Goal: Information Seeking & Learning: Find specific page/section

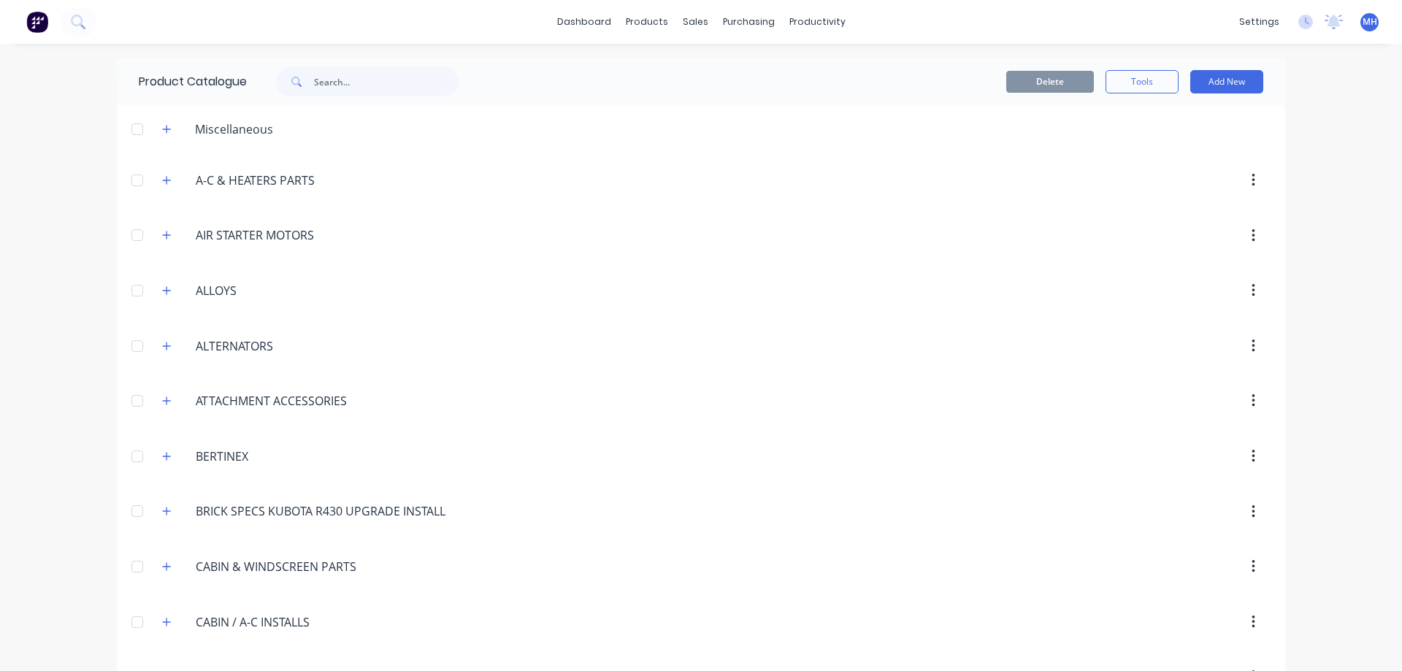
scroll to position [643, 0]
click at [558, 24] on div "dashboard products sales purchasing productivity dashboard products Product Cat…" at bounding box center [701, 22] width 1402 height 44
click at [592, 20] on link "dashboard" at bounding box center [584, 22] width 69 height 22
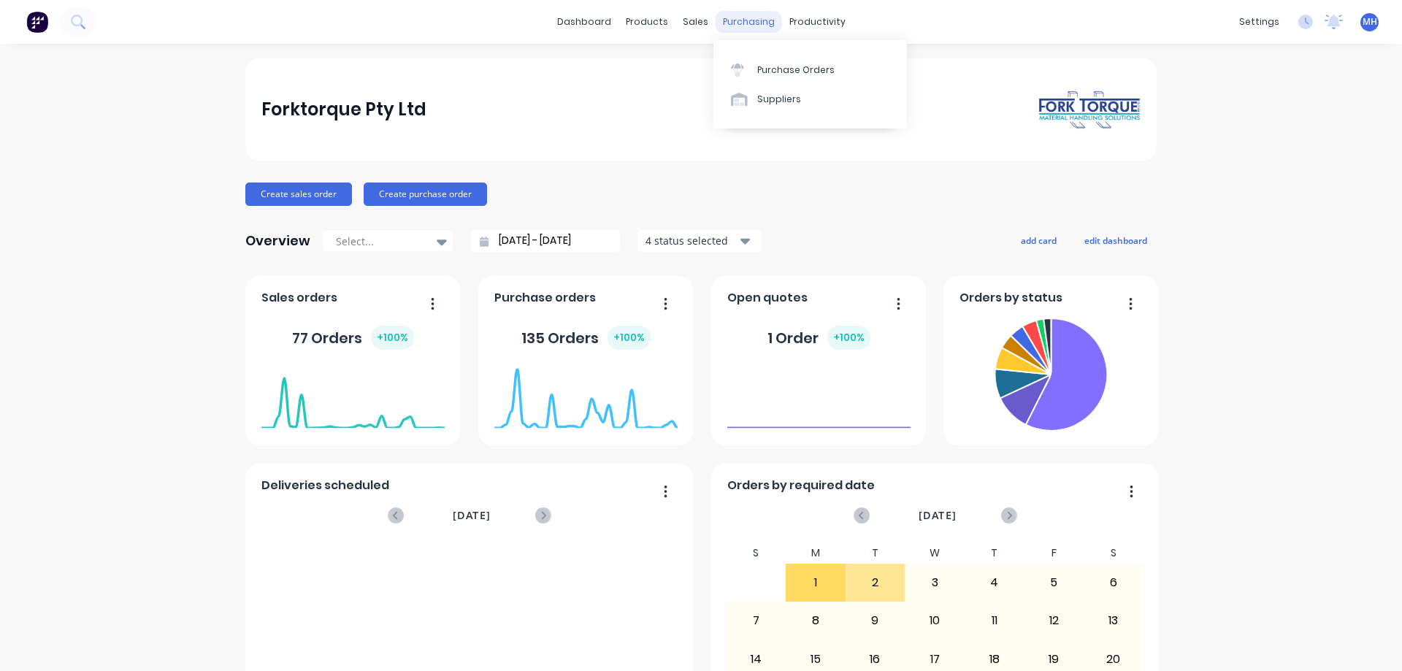
click at [750, 22] on div "purchasing" at bounding box center [748, 22] width 66 height 22
click at [771, 75] on div "Purchase Orders" at bounding box center [795, 70] width 77 height 13
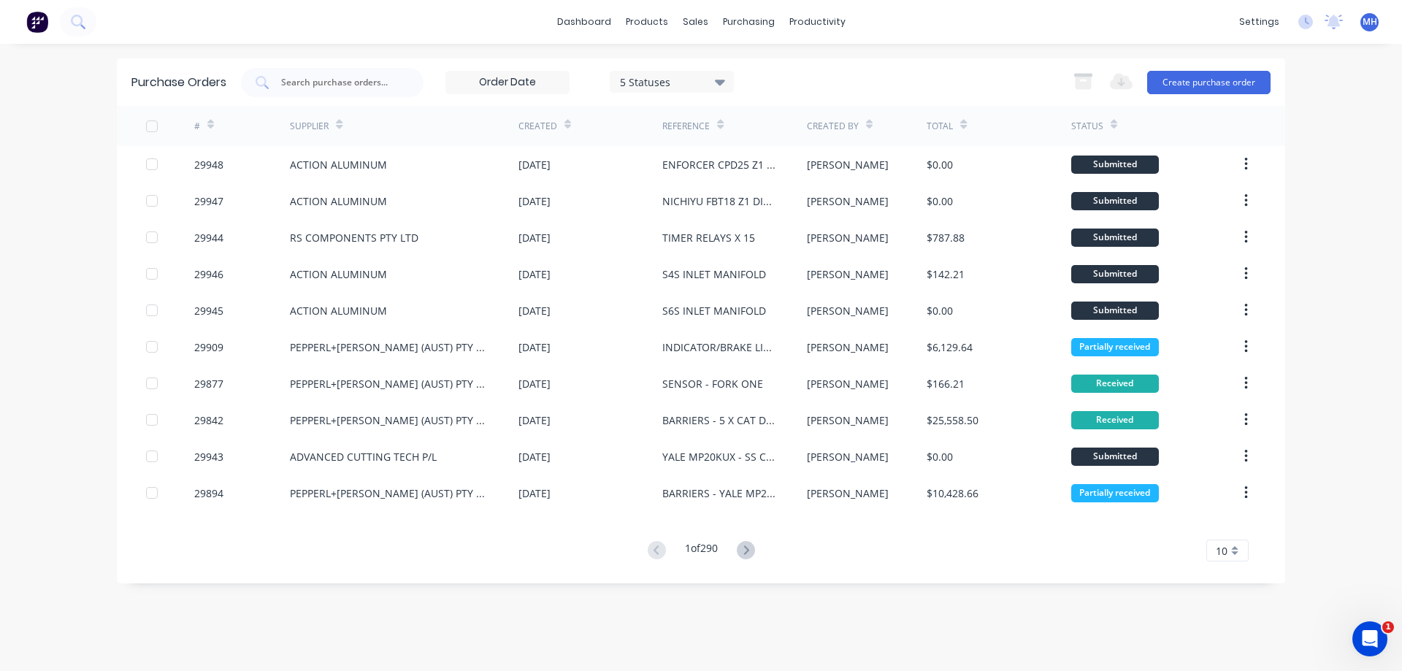
click at [1242, 554] on div "10" at bounding box center [1227, 550] width 42 height 22
click at [1224, 527] on div "35" at bounding box center [1227, 526] width 41 height 26
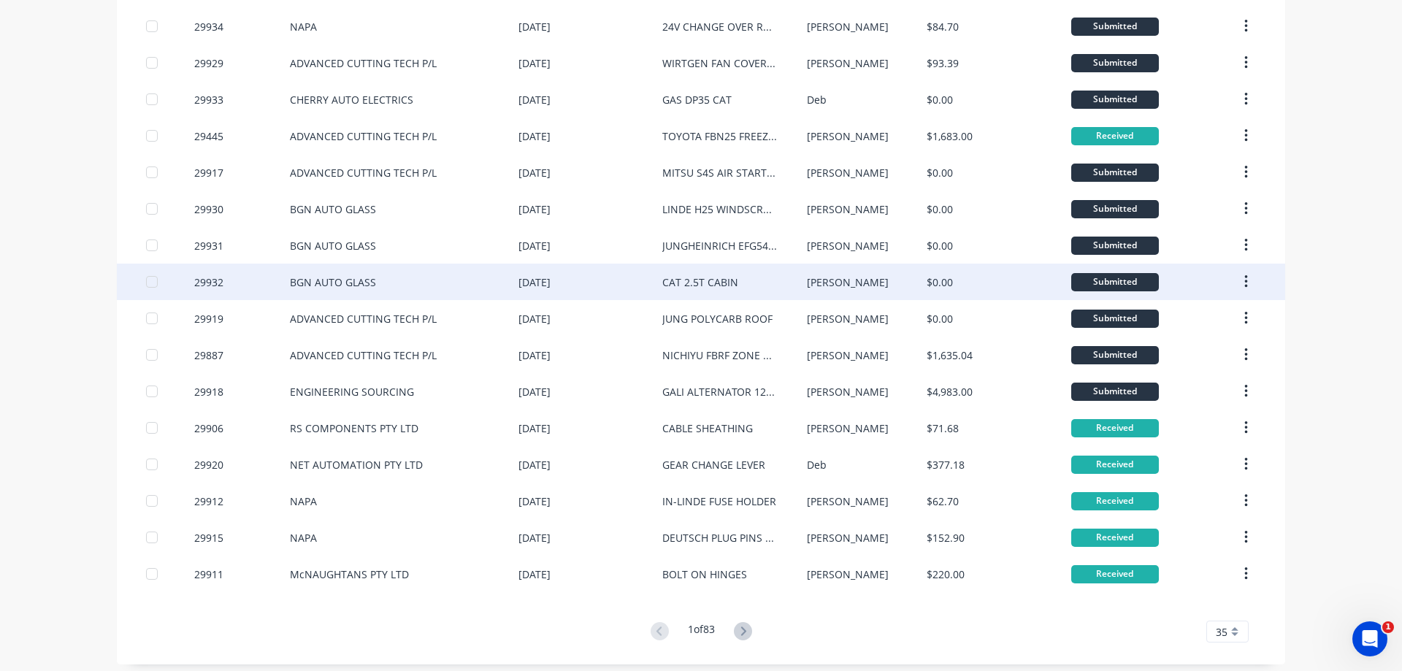
scroll to position [839, 0]
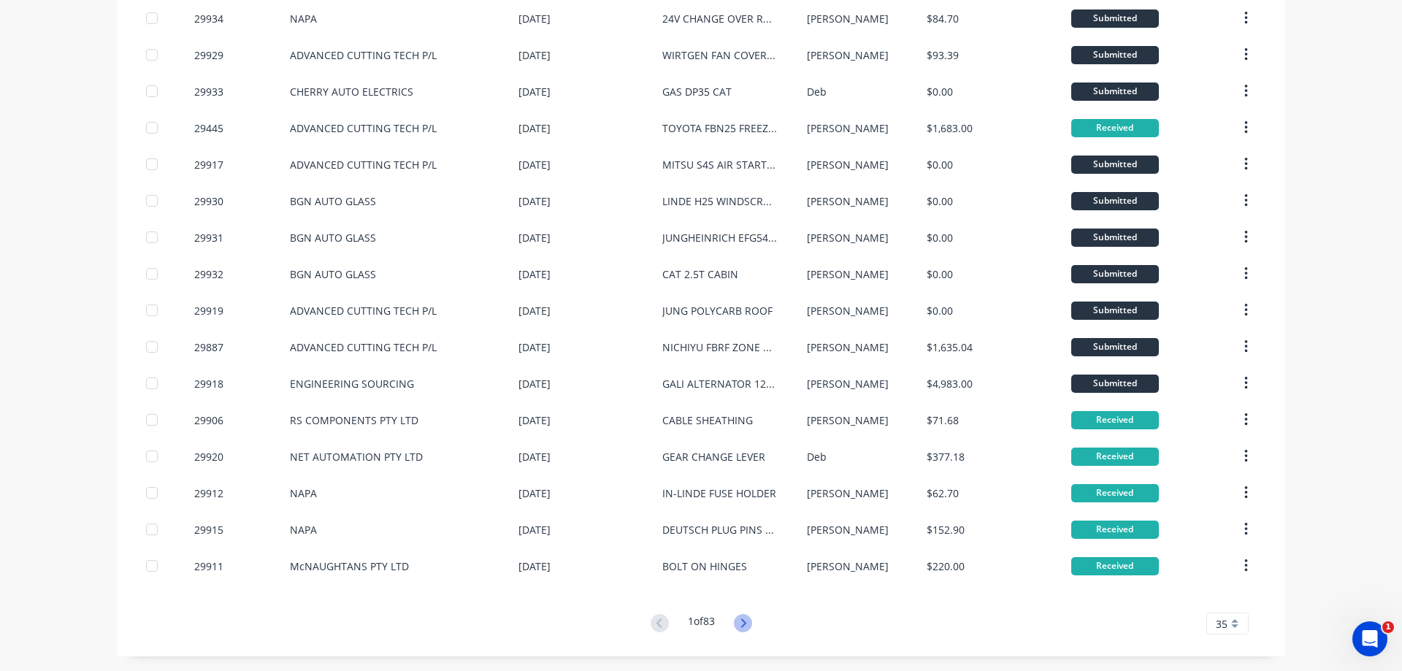
click at [745, 623] on icon at bounding box center [742, 622] width 5 height 9
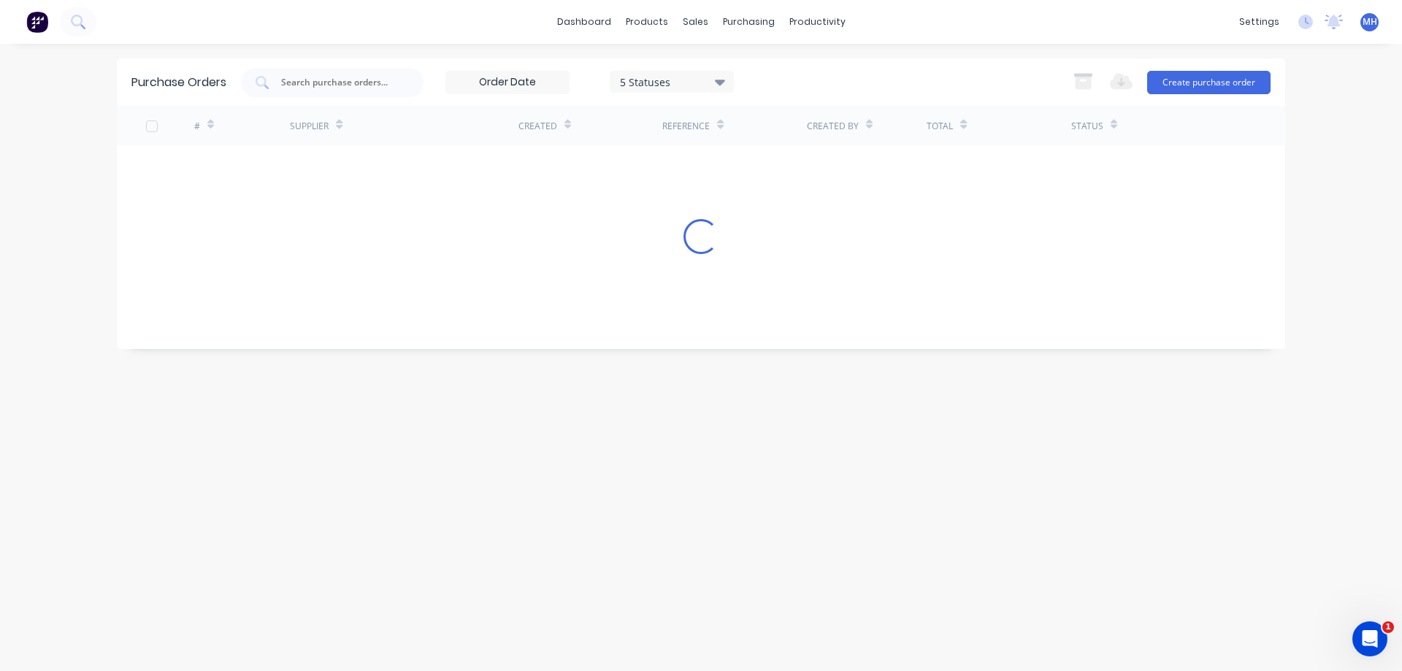
scroll to position [0, 0]
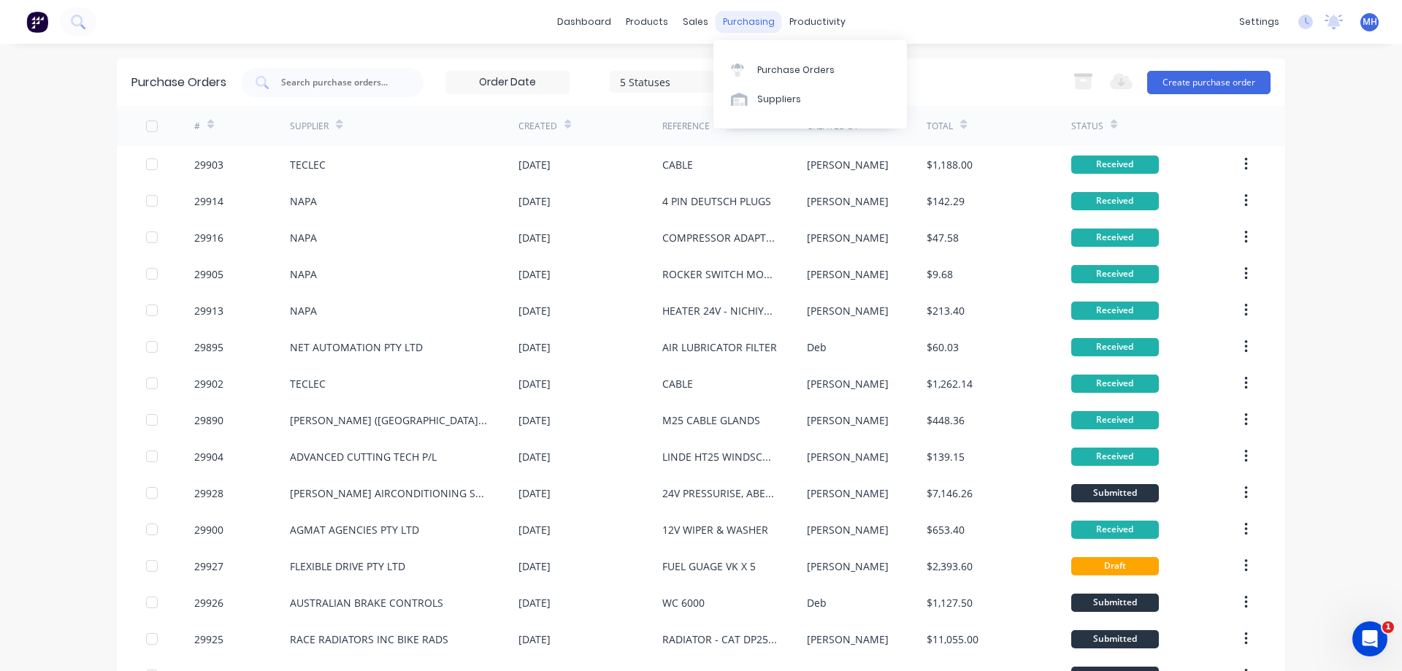
click at [752, 20] on div "purchasing" at bounding box center [748, 22] width 66 height 22
click at [788, 98] on div "Suppliers" at bounding box center [779, 99] width 44 height 13
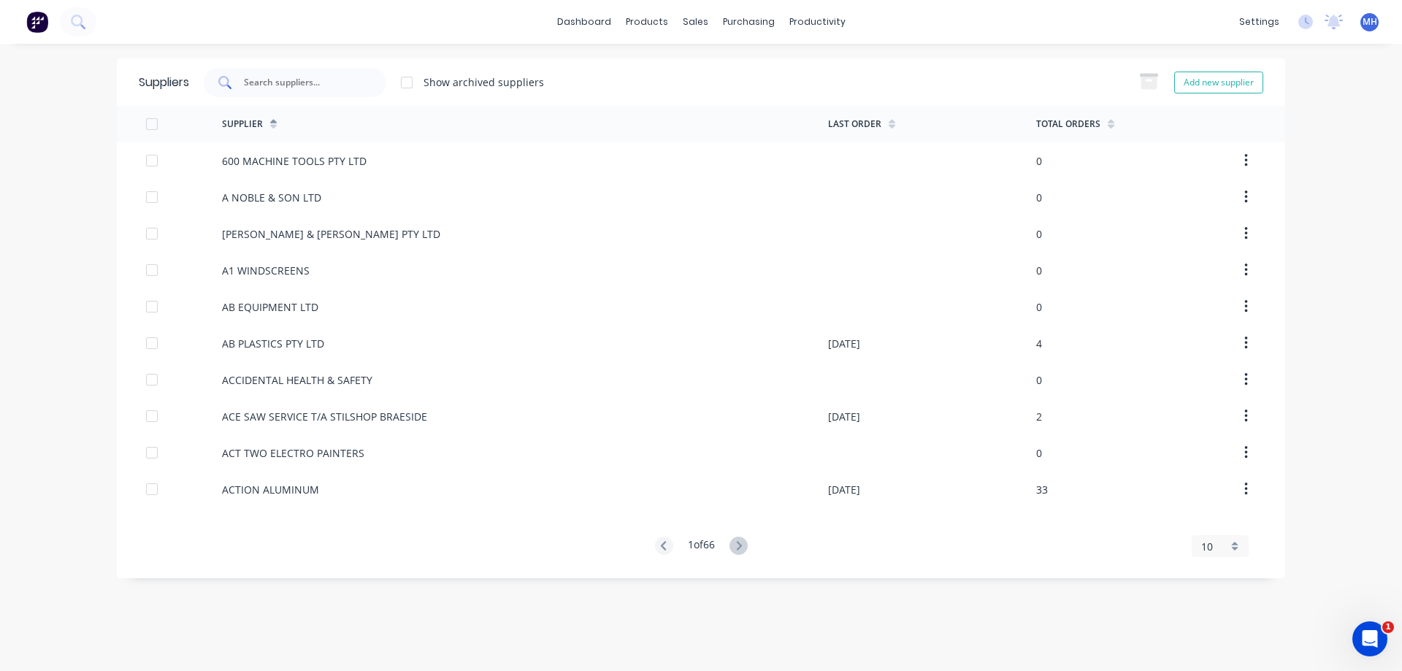
click at [290, 82] on input "text" at bounding box center [302, 82] width 121 height 15
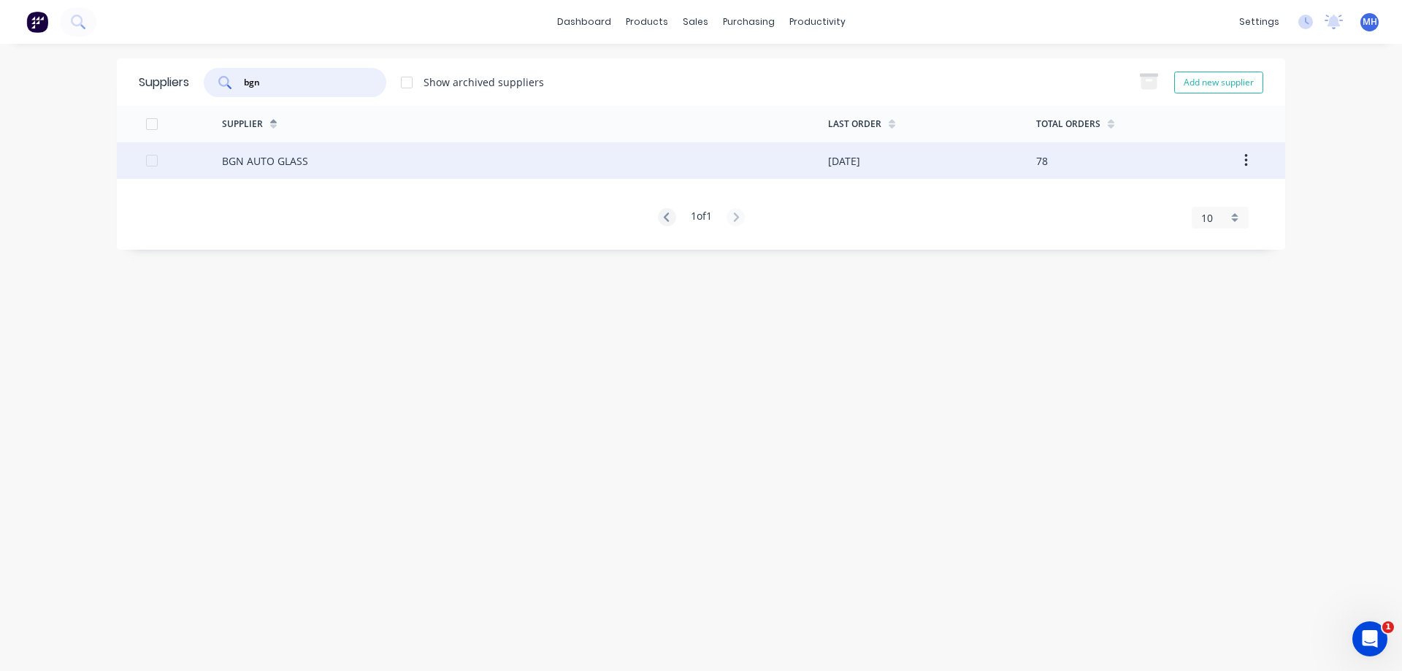
type input "bgn"
click at [258, 159] on div "BGN AUTO GLASS" at bounding box center [265, 160] width 86 height 15
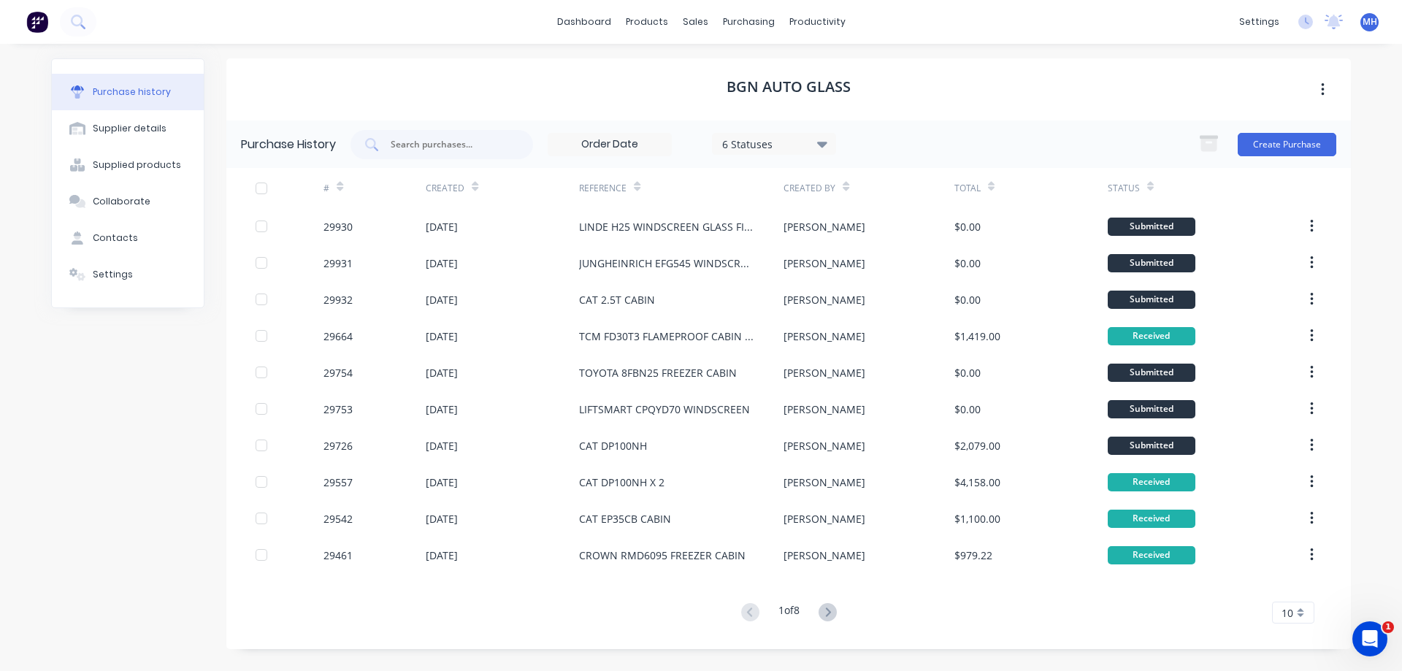
click at [1304, 612] on div "10" at bounding box center [1293, 612] width 42 height 22
click at [1287, 592] on div "35" at bounding box center [1292, 588] width 41 height 26
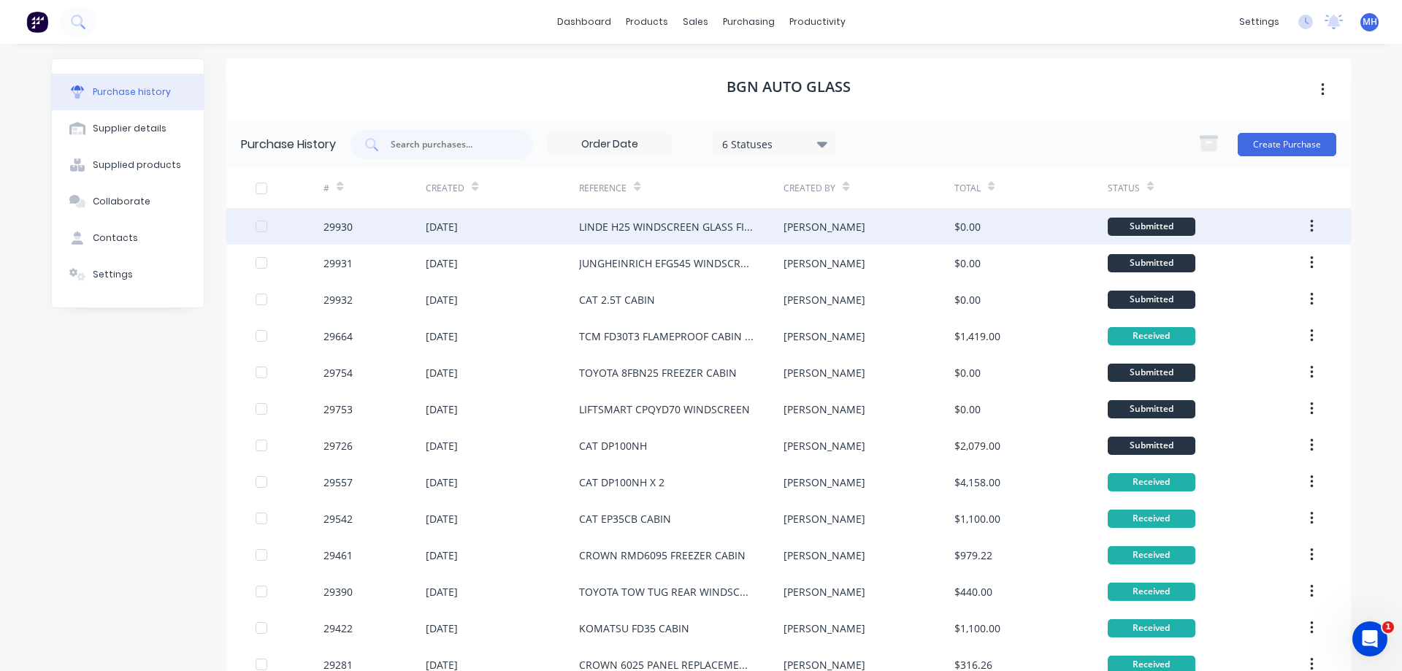
click at [1312, 228] on icon "button" at bounding box center [1312, 226] width 4 height 16
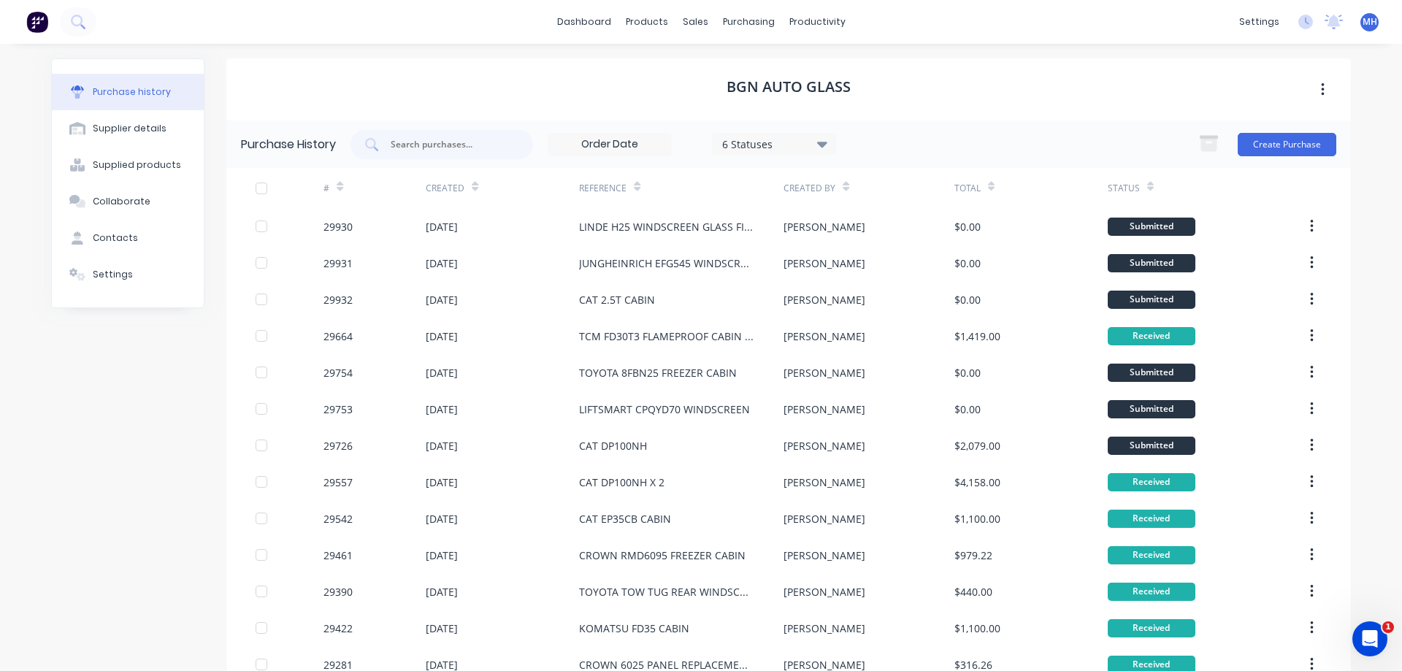
click at [745, 26] on div "purchasing" at bounding box center [748, 22] width 66 height 22
click at [777, 104] on div "Suppliers" at bounding box center [779, 99] width 44 height 13
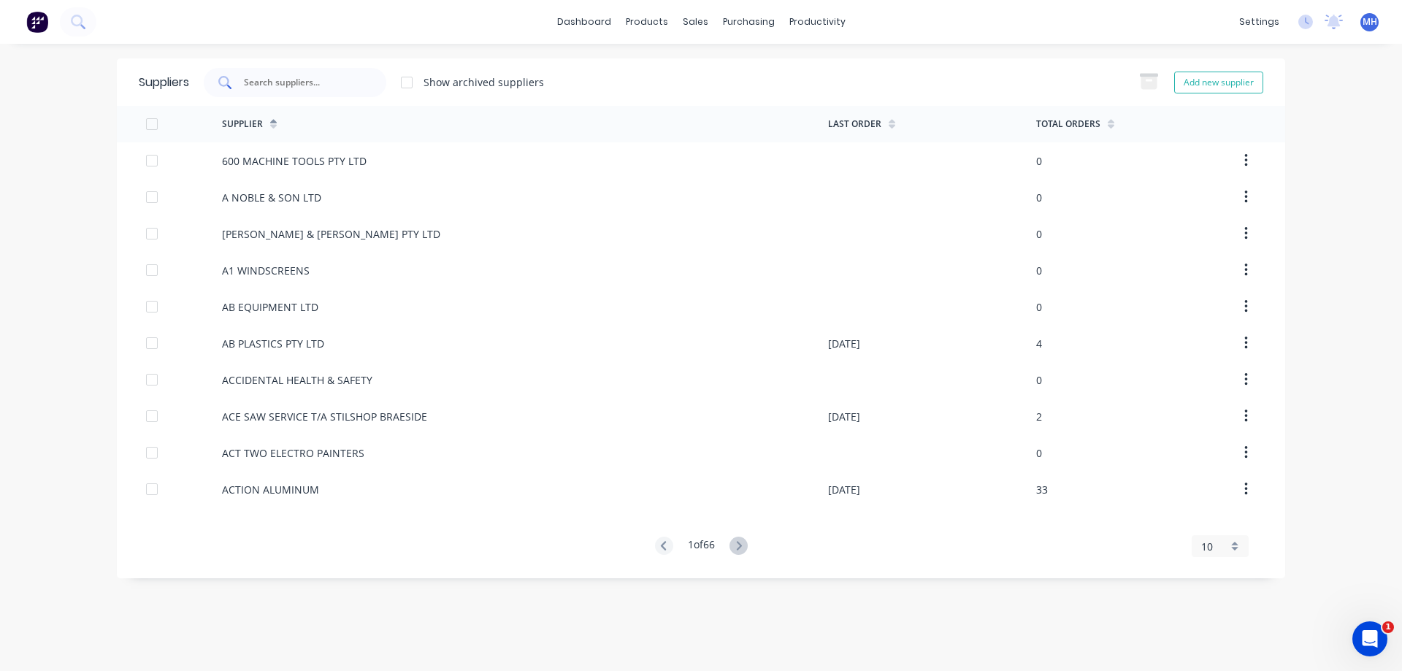
click at [286, 77] on div at bounding box center [295, 82] width 182 height 29
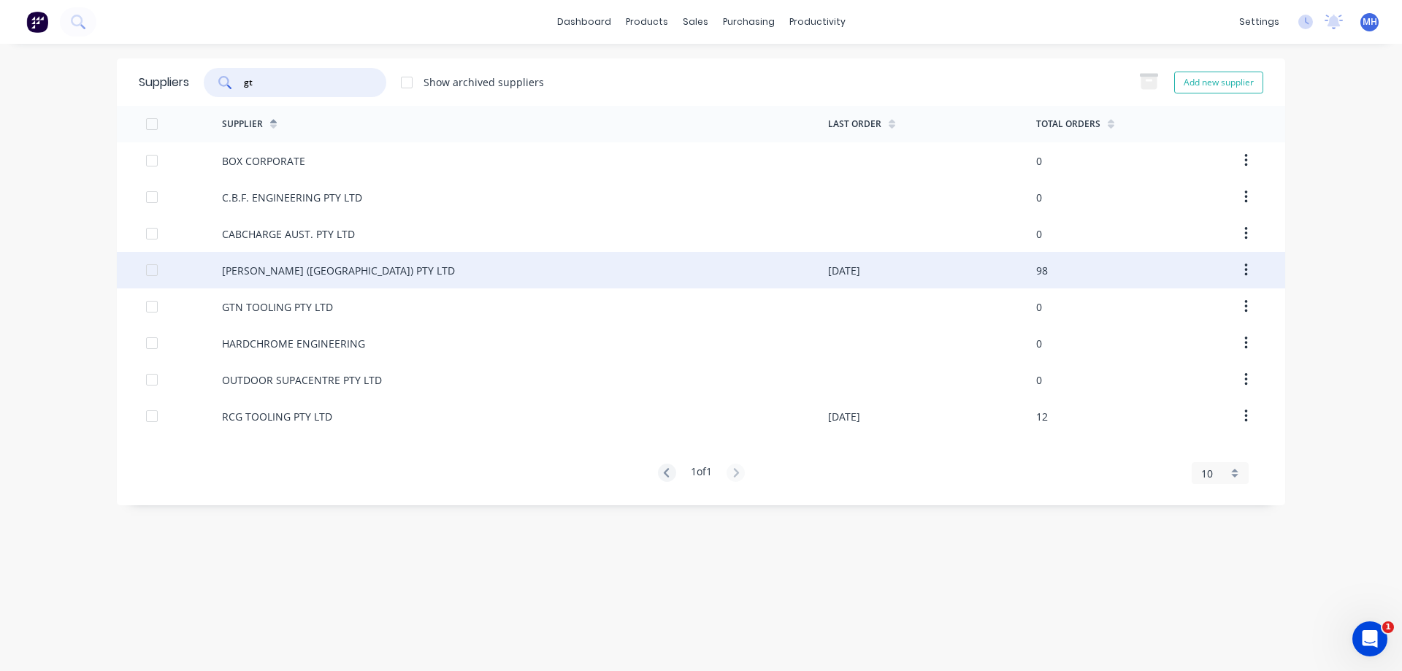
type input "gt"
click at [295, 271] on div "[PERSON_NAME] ([GEOGRAPHIC_DATA]) PTY LTD" at bounding box center [338, 270] width 233 height 15
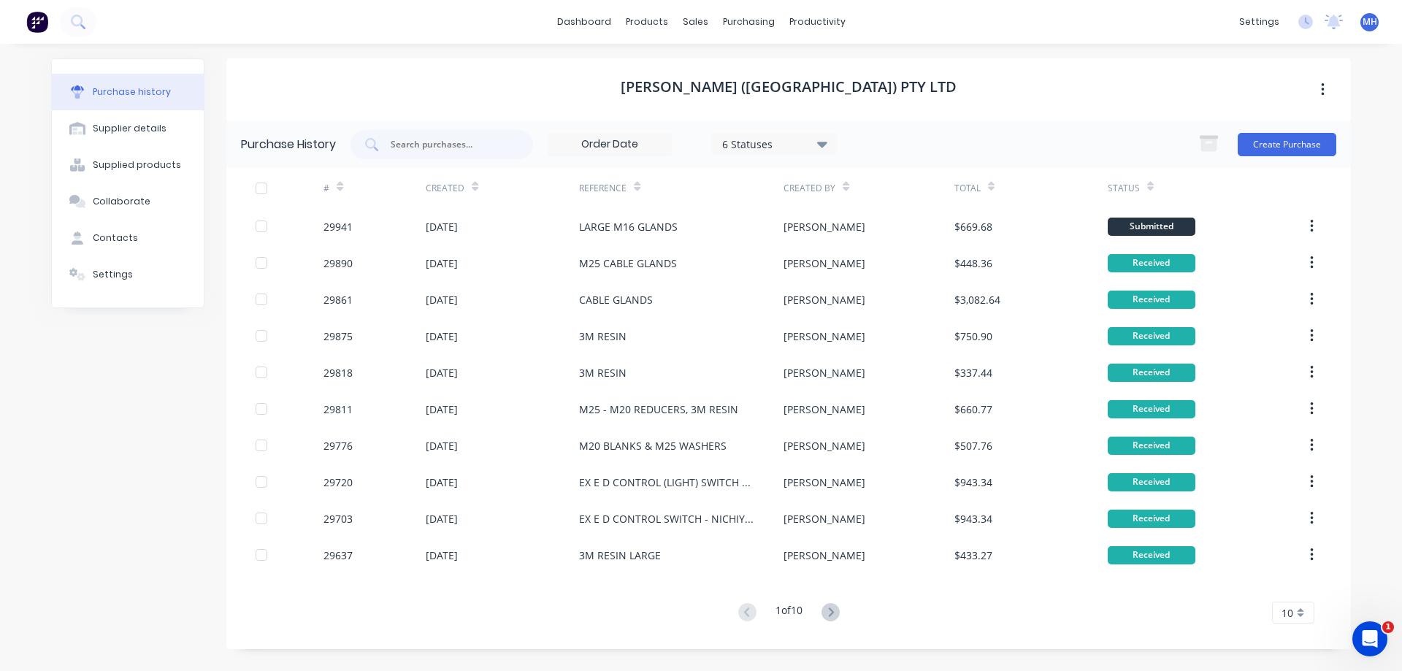
click at [1298, 616] on div "10" at bounding box center [1293, 612] width 42 height 22
click at [1288, 586] on div "35" at bounding box center [1292, 588] width 41 height 26
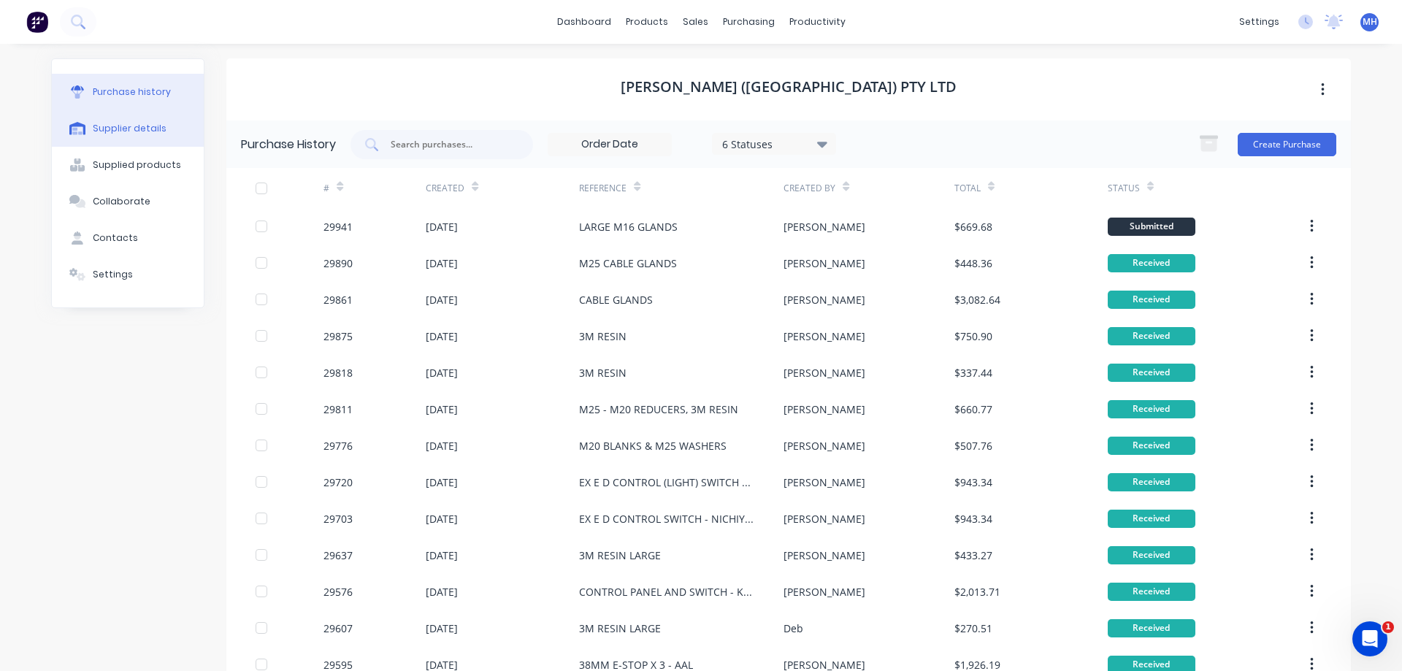
click at [119, 124] on div "Supplier details" at bounding box center [130, 128] width 74 height 13
select select "AU"
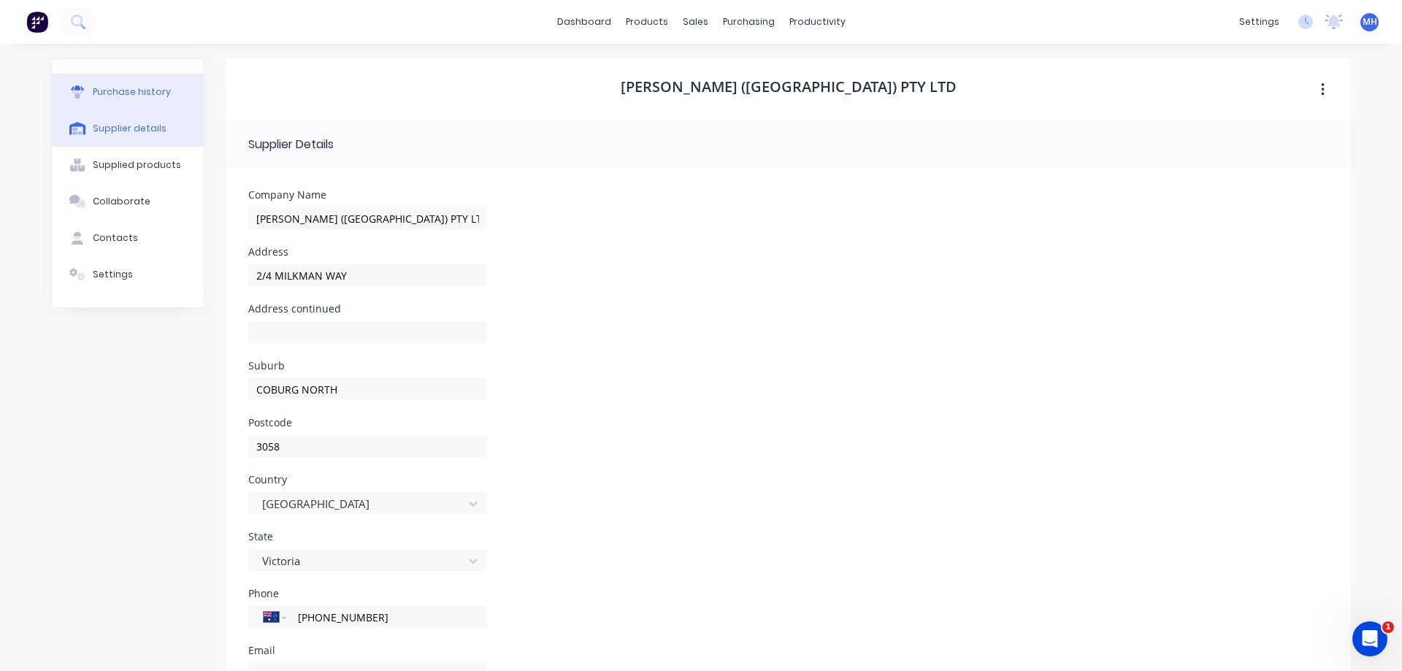
click at [107, 94] on div "Purchase history" at bounding box center [132, 91] width 78 height 13
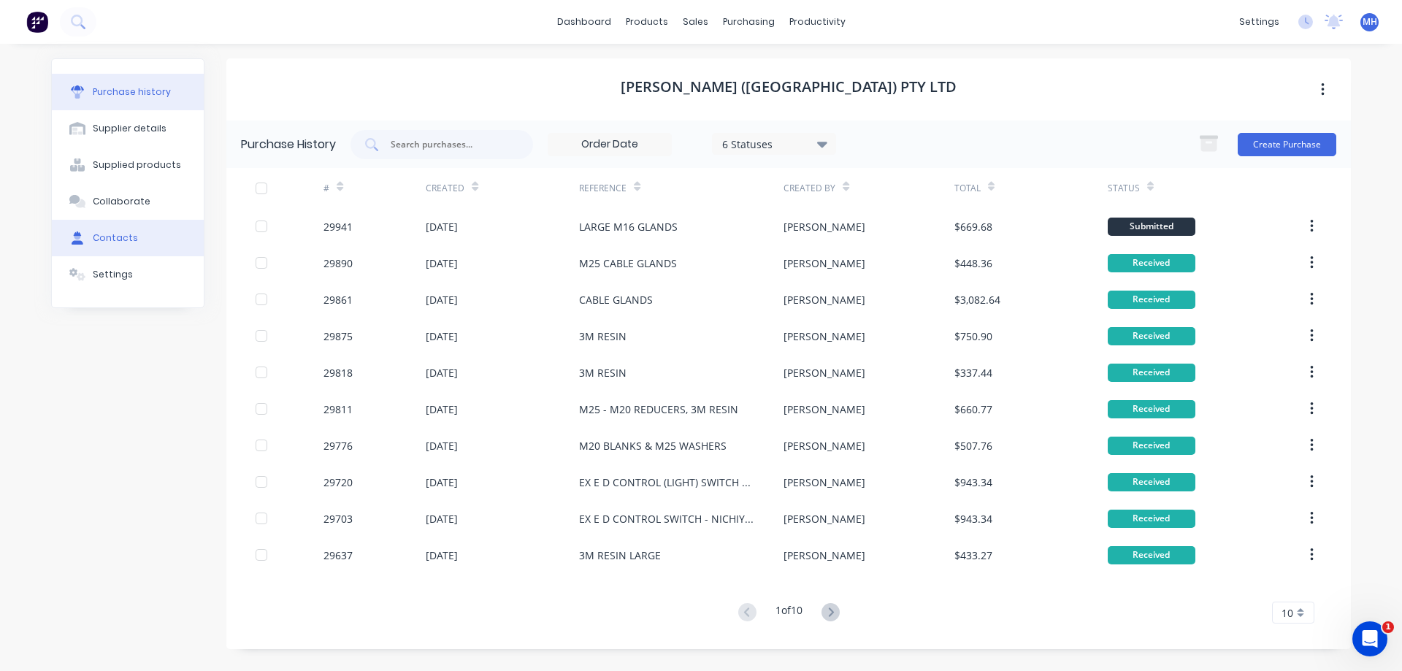
click at [131, 234] on div "Contacts" at bounding box center [115, 237] width 45 height 13
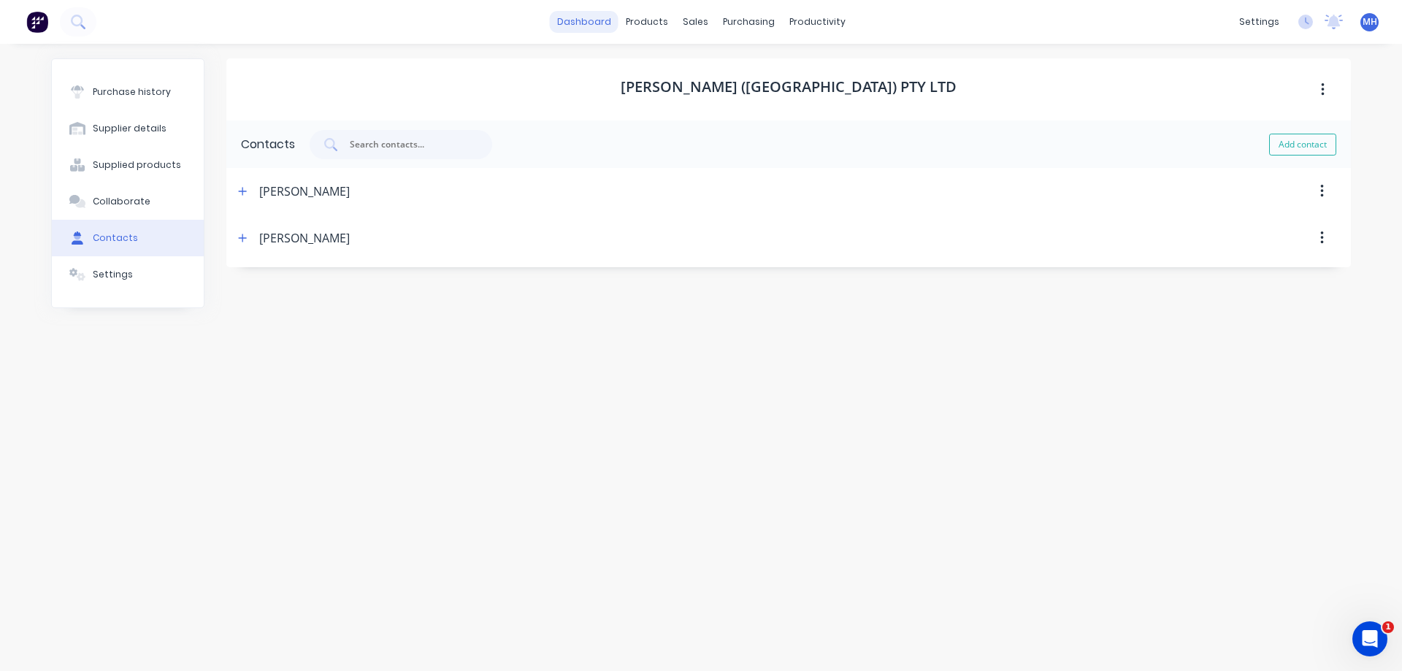
click at [569, 21] on link "dashboard" at bounding box center [584, 22] width 69 height 22
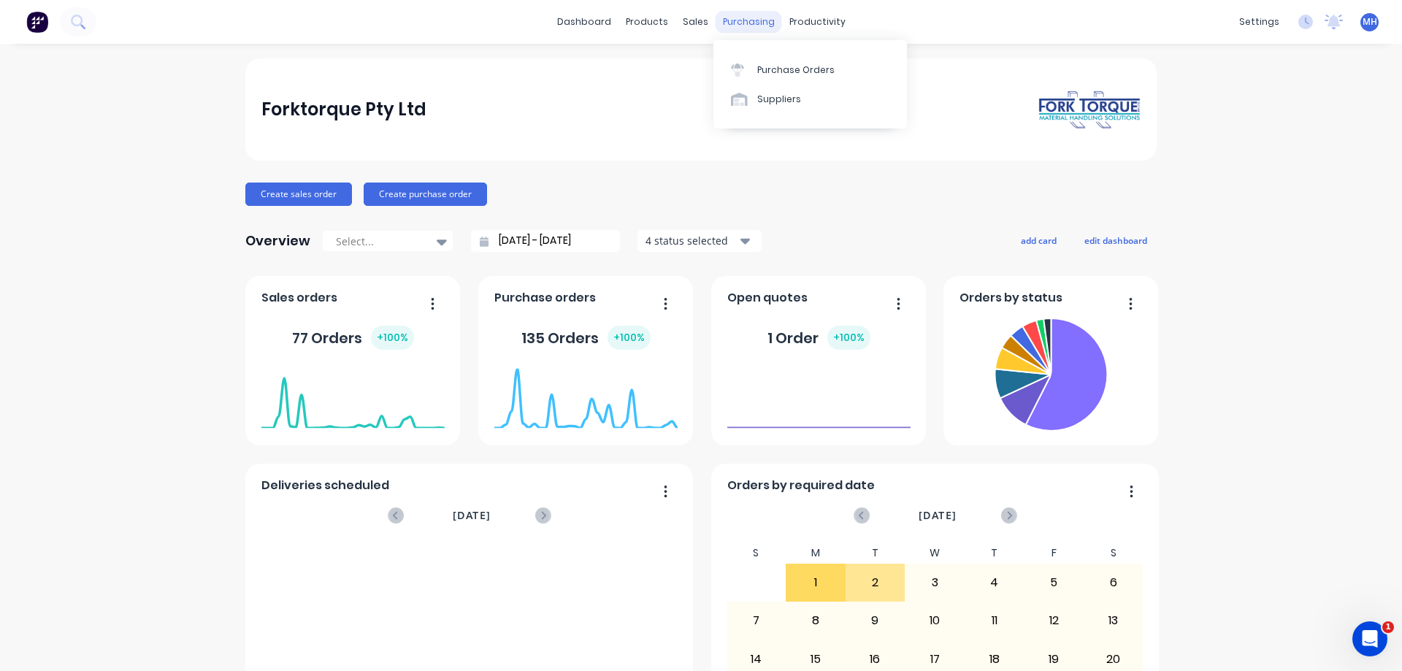
click at [747, 20] on div "purchasing" at bounding box center [748, 22] width 66 height 22
click at [769, 101] on div "Suppliers" at bounding box center [779, 99] width 44 height 13
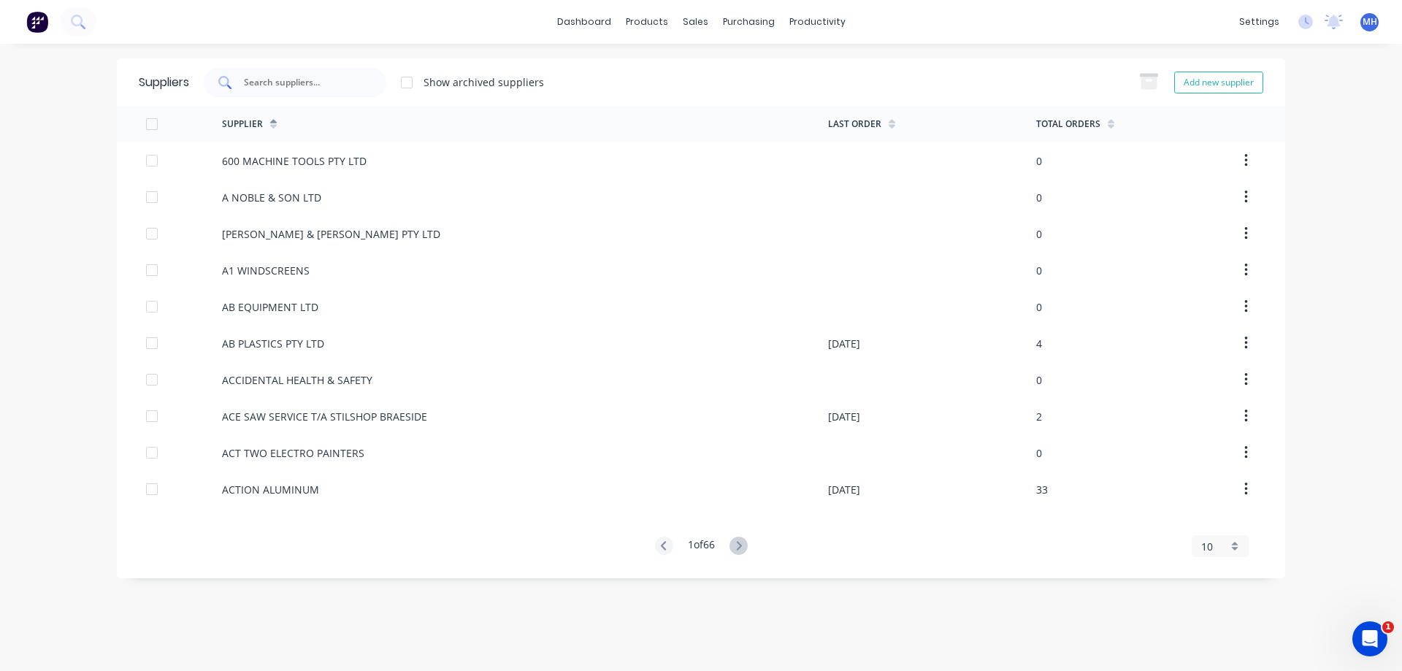
click at [295, 84] on input "text" at bounding box center [302, 82] width 121 height 15
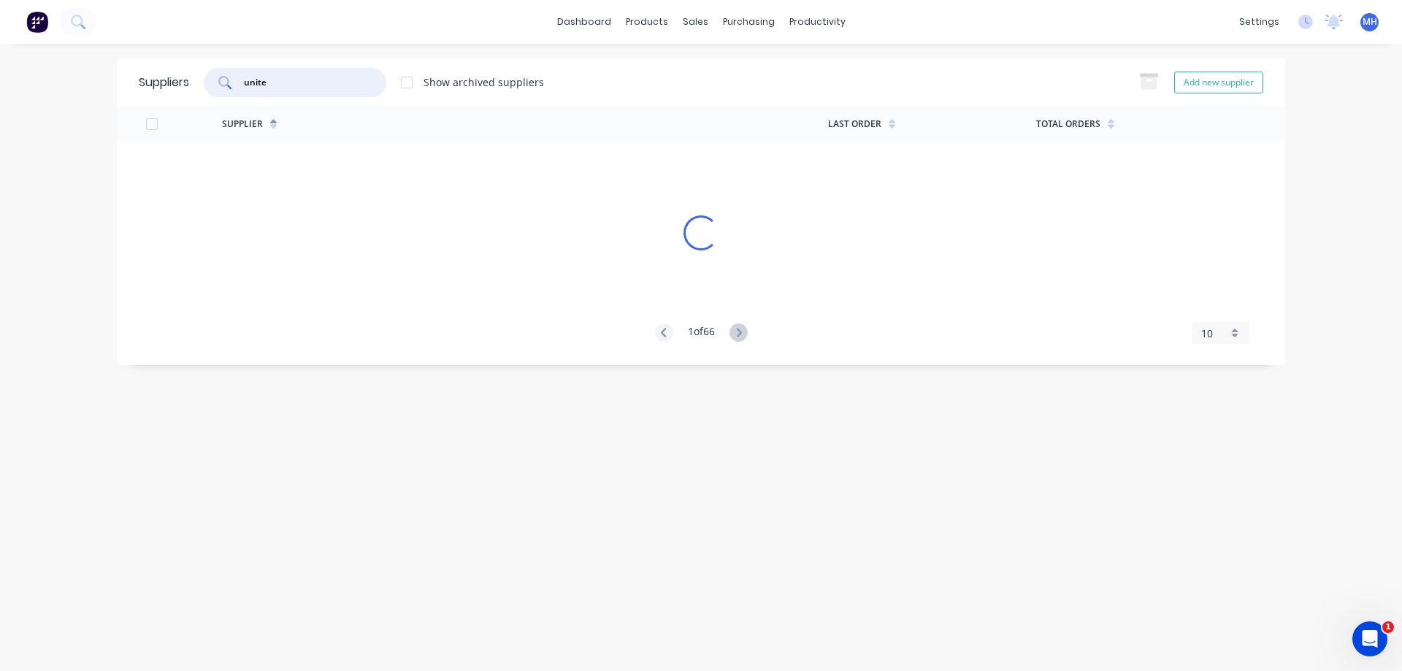
type input "united"
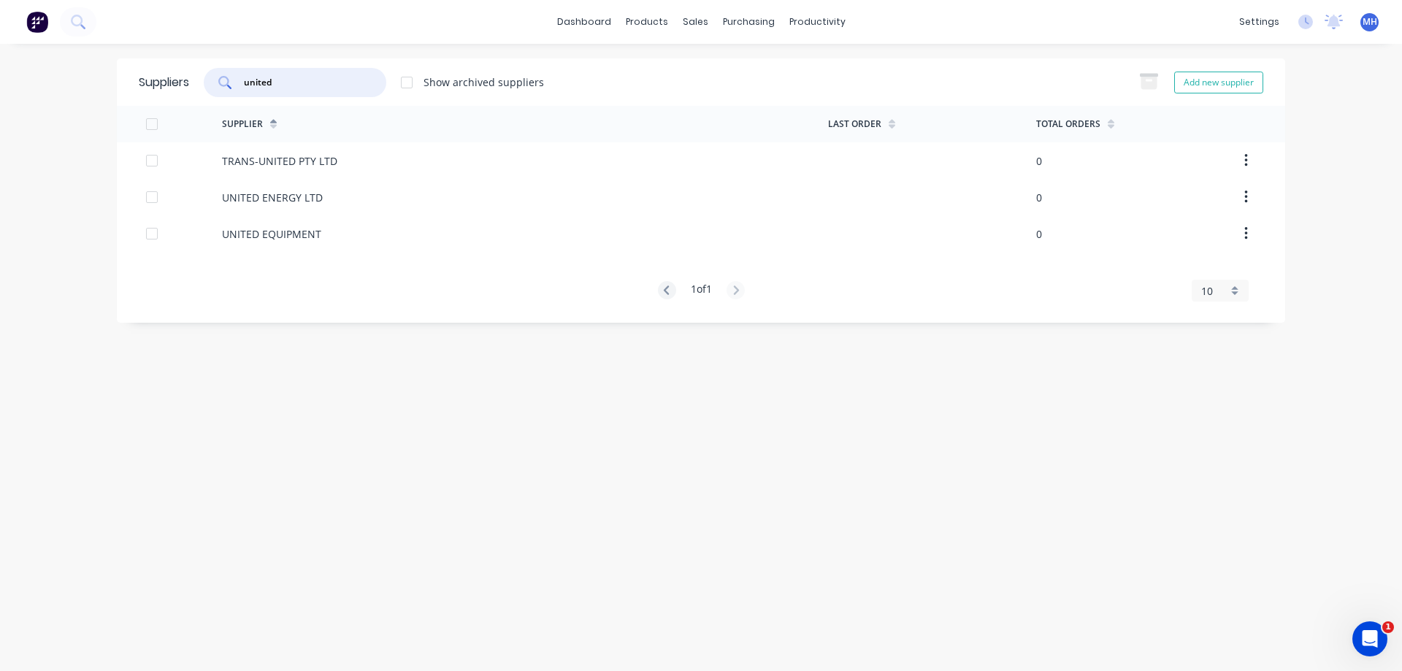
drag, startPoint x: 280, startPoint y: 77, endPoint x: 132, endPoint y: 92, distance: 149.0
click at [242, 85] on input "united" at bounding box center [302, 82] width 121 height 15
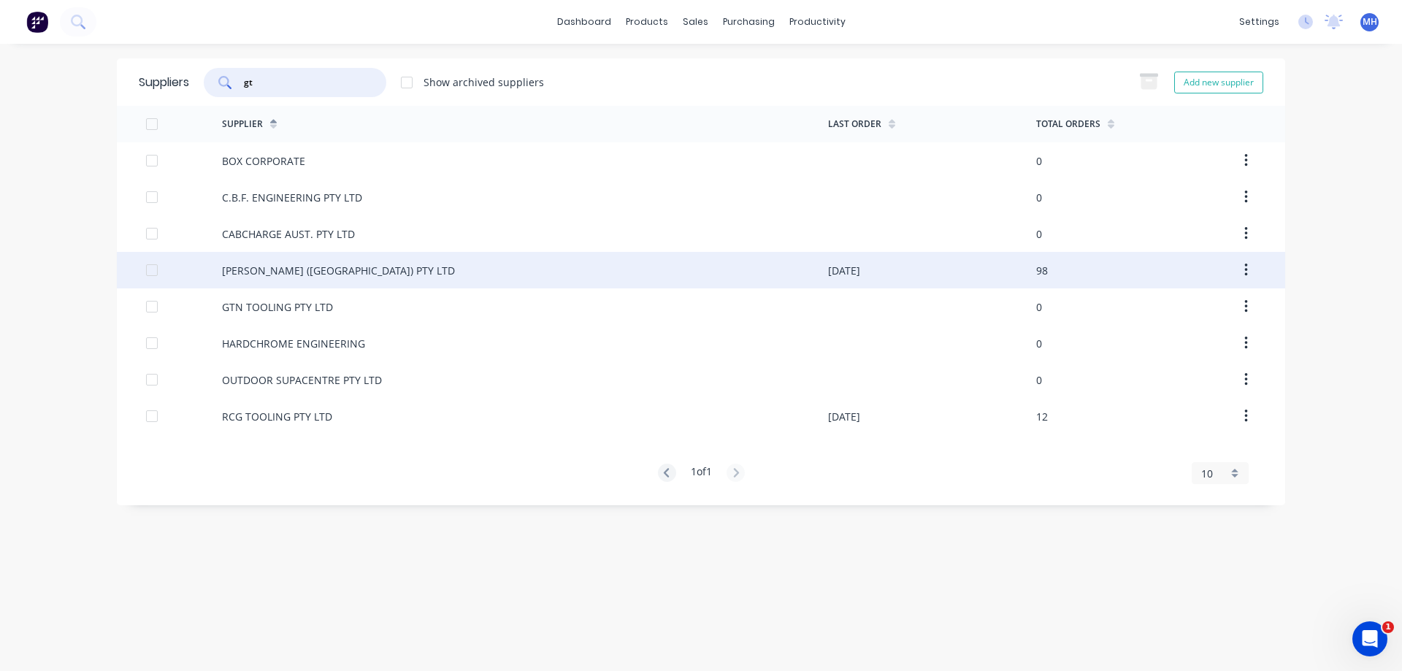
type input "gt"
click at [252, 268] on div "[PERSON_NAME] ([GEOGRAPHIC_DATA]) PTY LTD" at bounding box center [338, 270] width 233 height 15
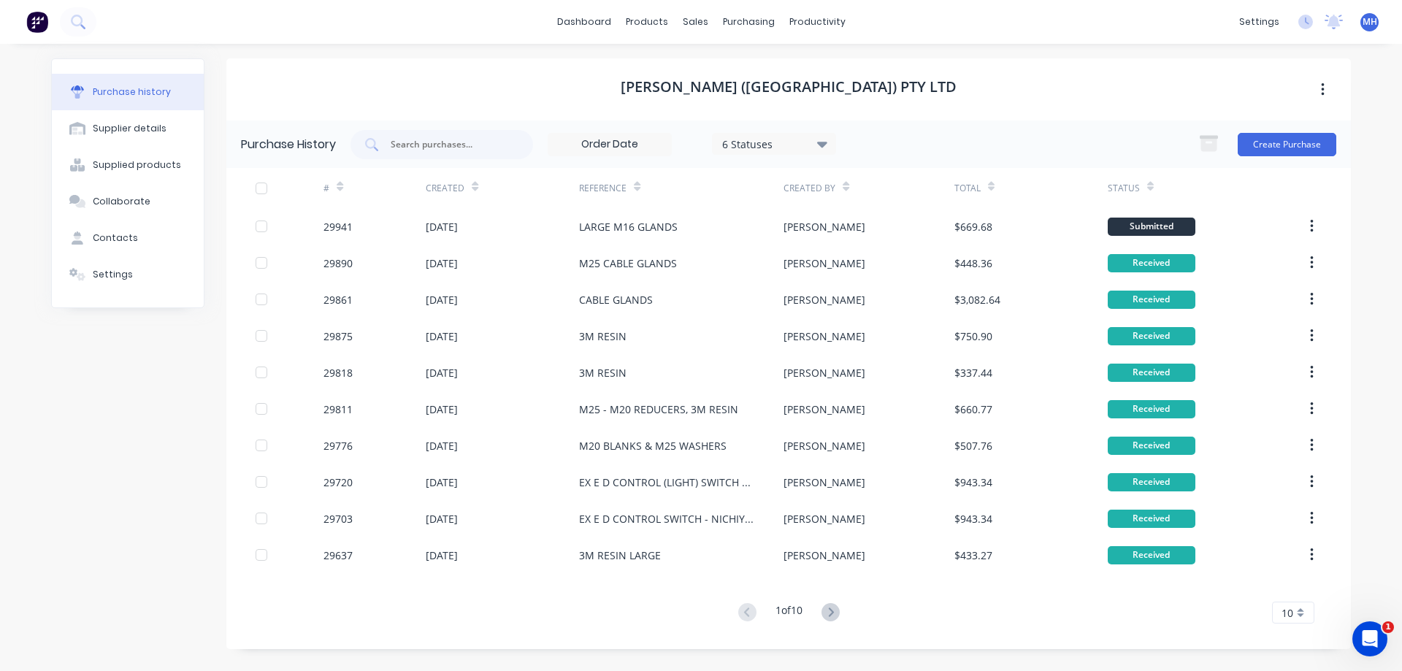
click at [1298, 610] on div "10" at bounding box center [1293, 612] width 42 height 22
click at [1298, 589] on div "35" at bounding box center [1292, 588] width 41 height 26
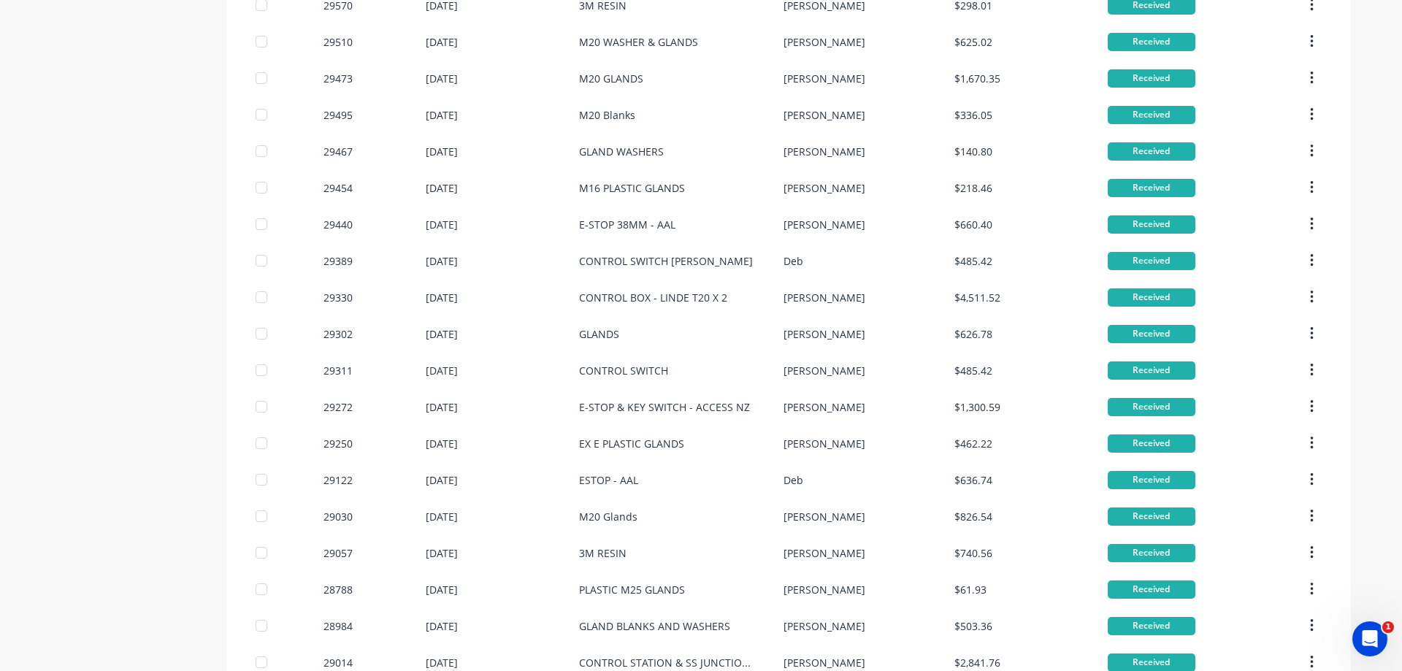
scroll to position [905, 0]
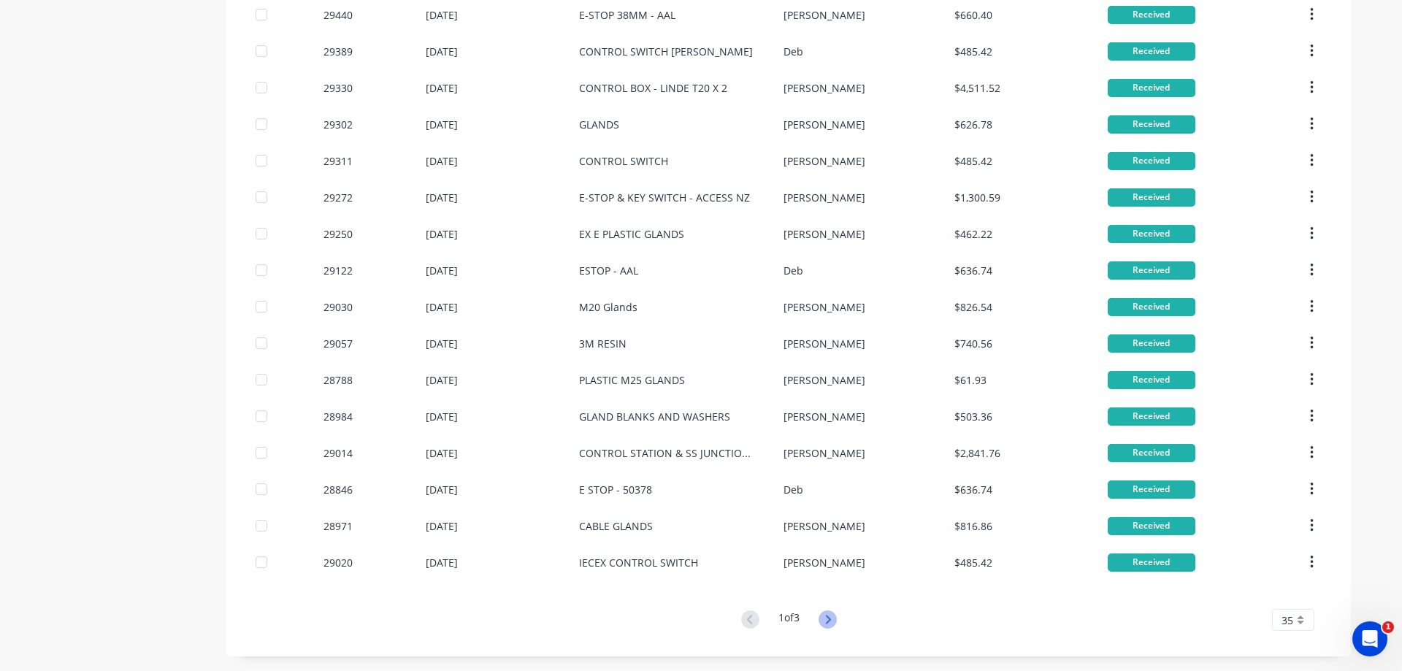
click at [829, 614] on icon at bounding box center [827, 619] width 18 height 18
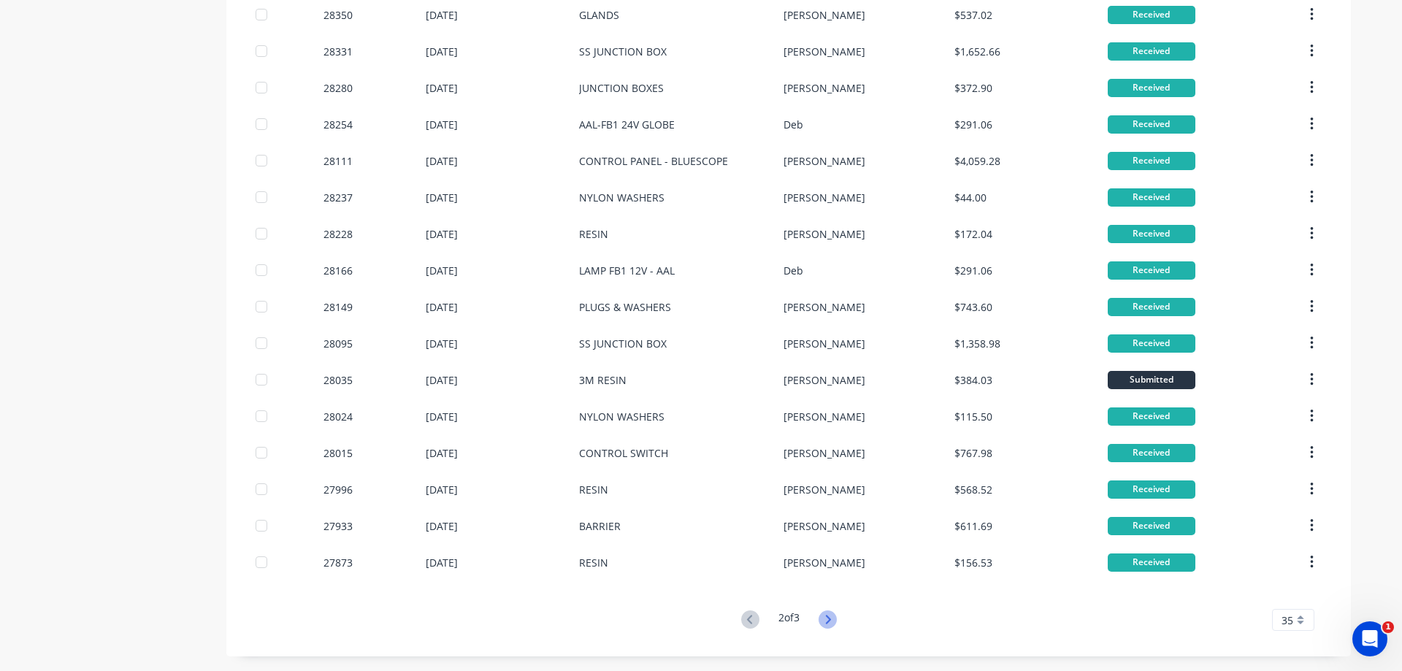
click at [831, 613] on icon at bounding box center [827, 619] width 18 height 18
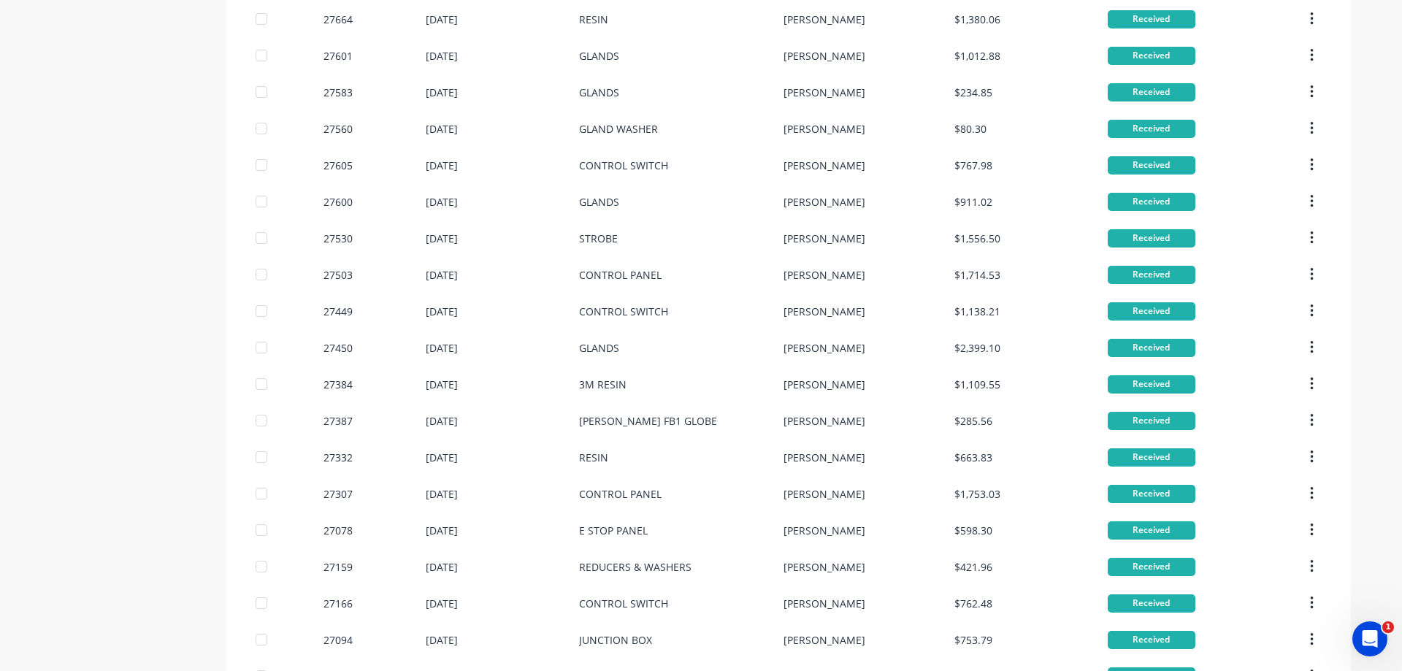
scroll to position [650, 0]
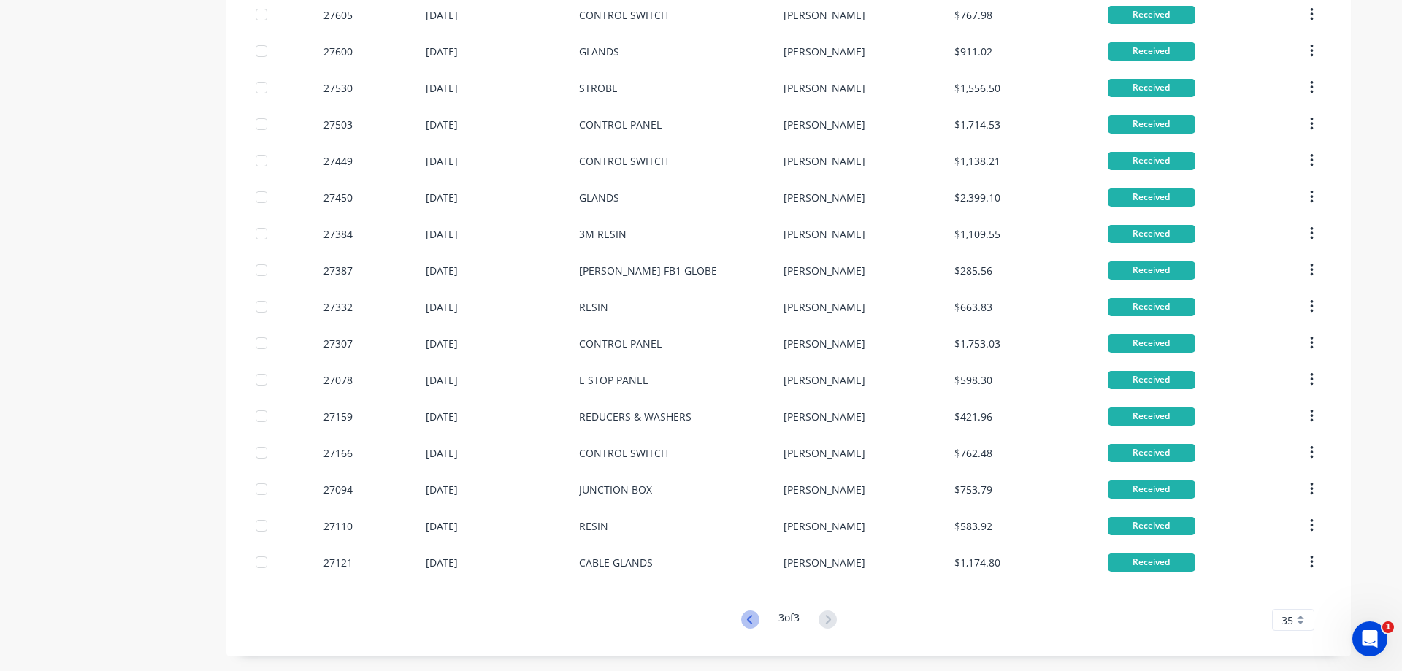
click at [741, 618] on icon at bounding box center [750, 619] width 18 height 18
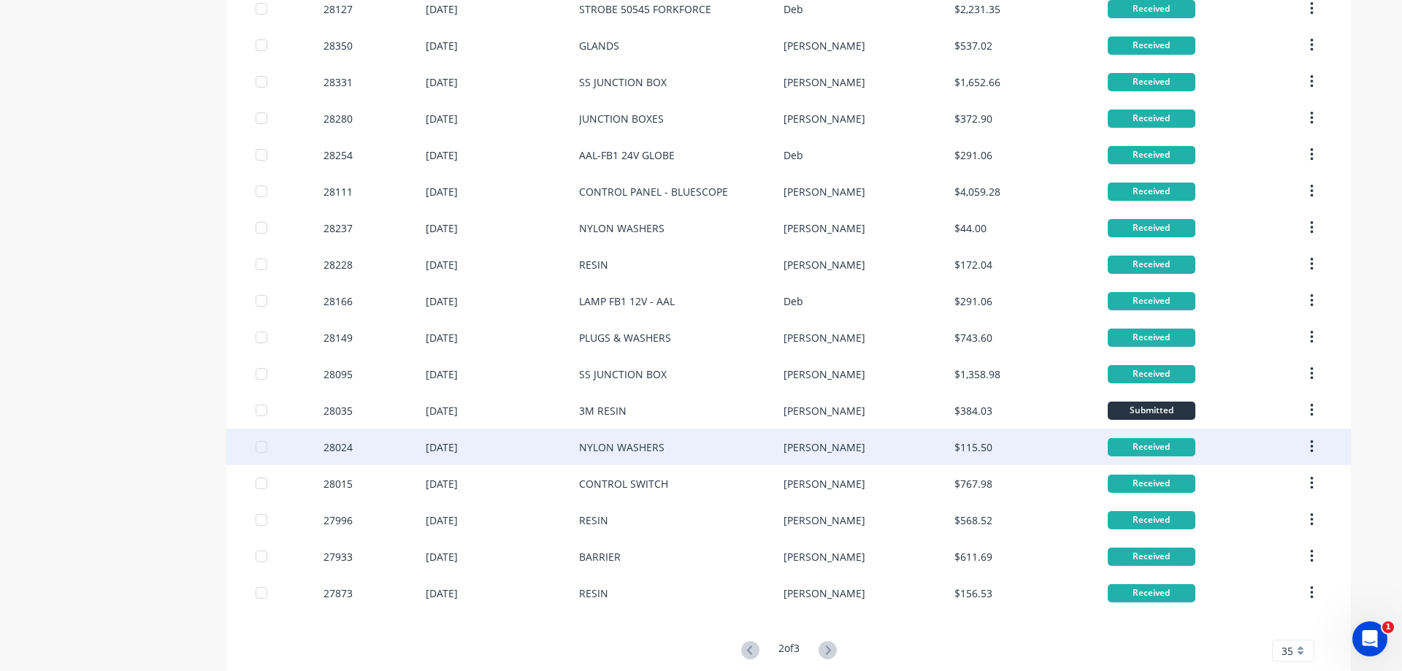
scroll to position [905, 0]
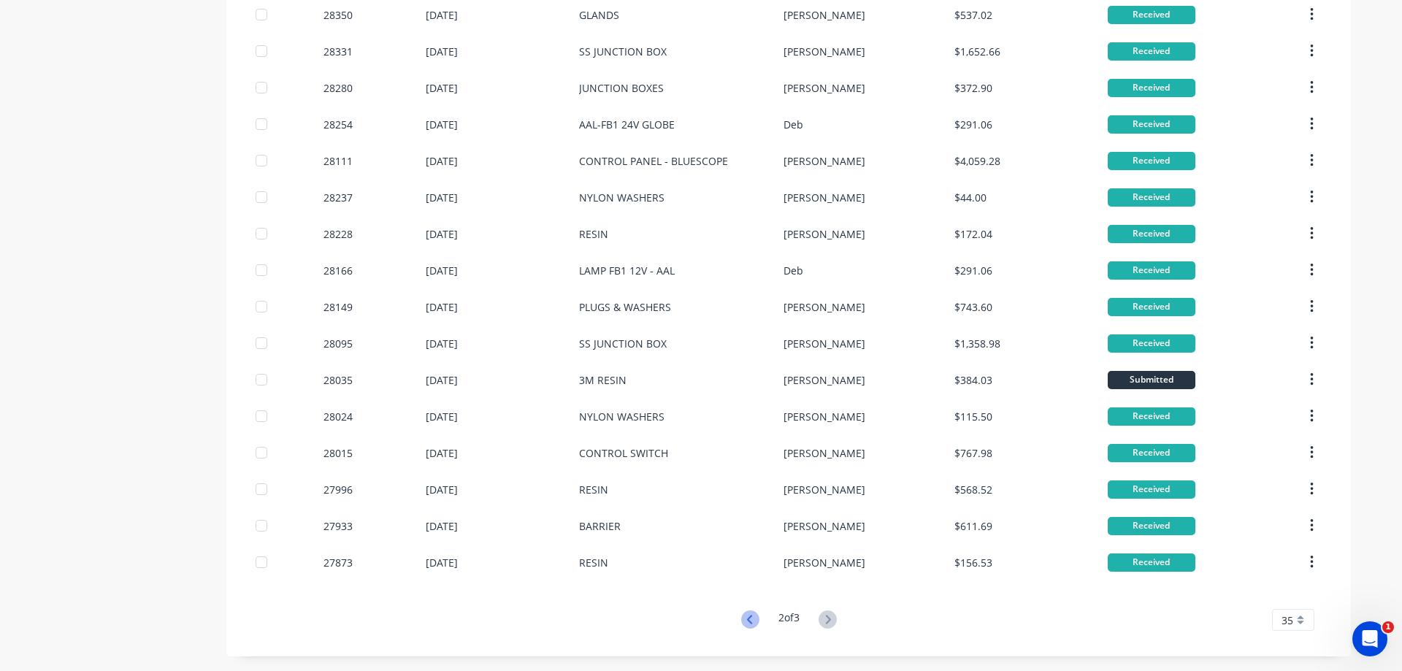
click at [742, 615] on icon at bounding box center [750, 619] width 18 height 18
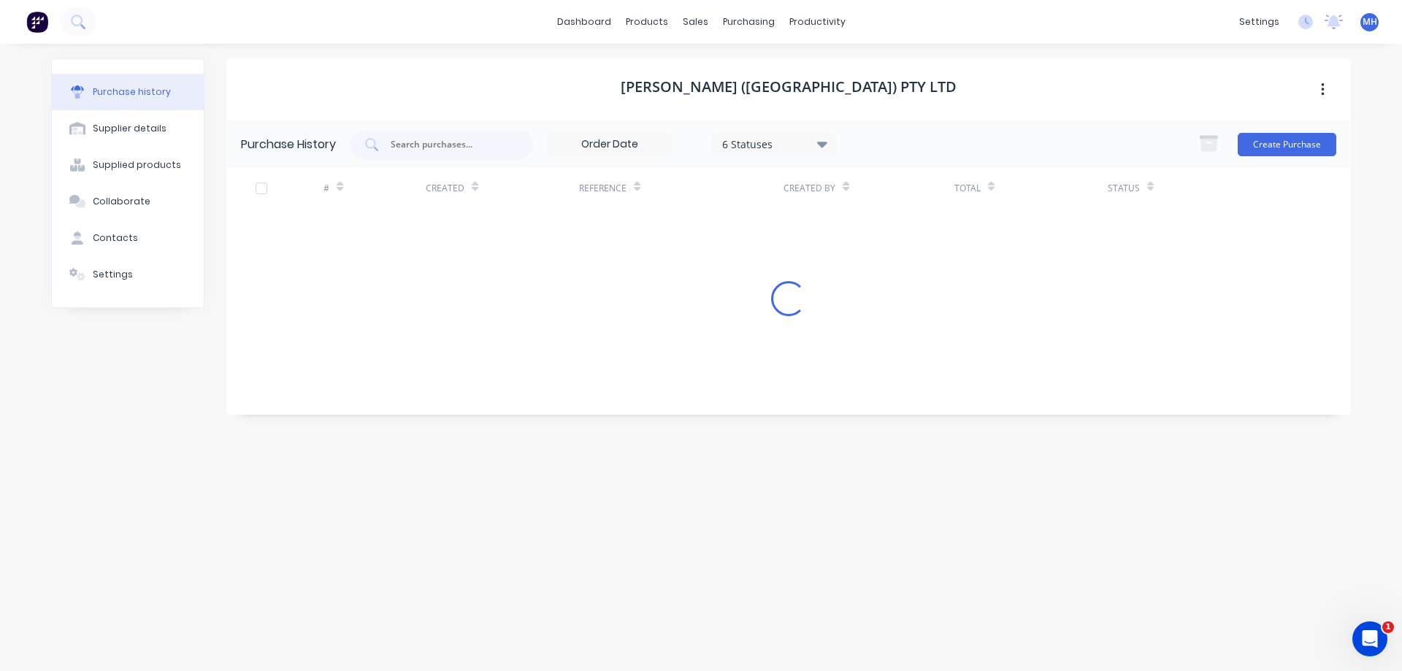
scroll to position [0, 0]
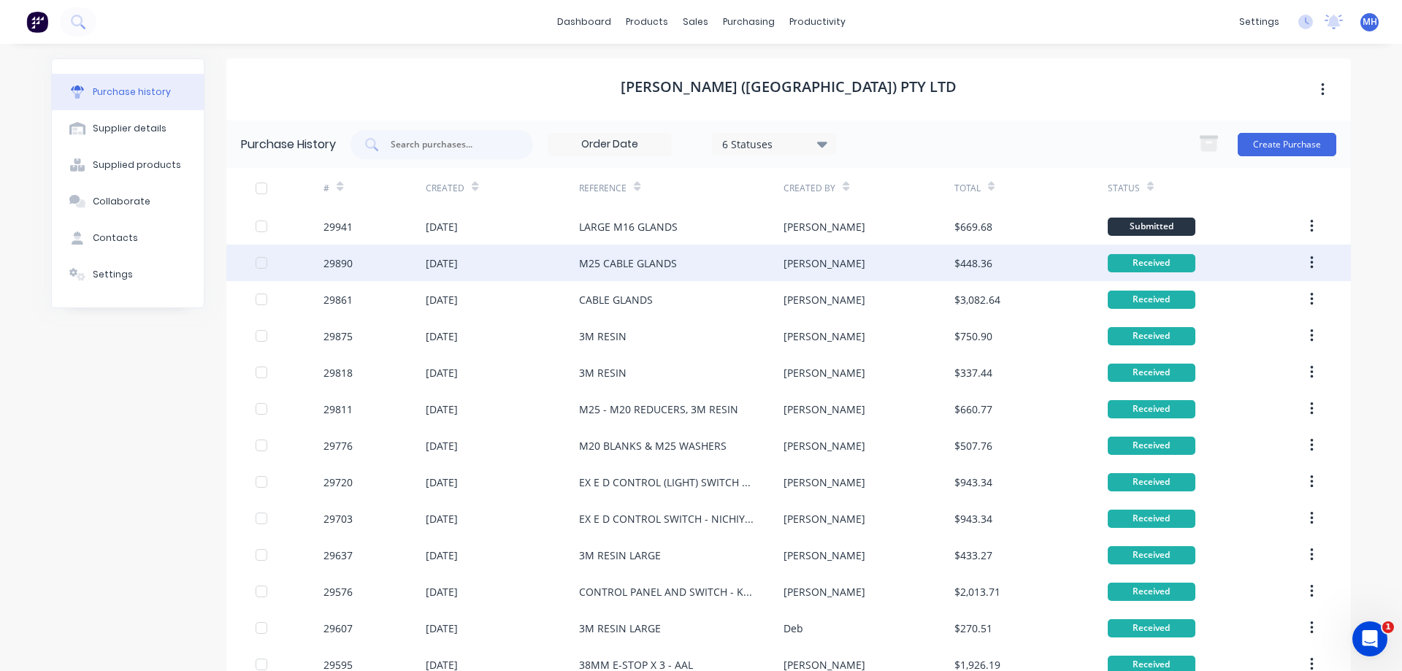
click at [260, 265] on div at bounding box center [261, 262] width 29 height 29
click at [261, 265] on div at bounding box center [261, 262] width 29 height 29
